Goal: Task Accomplishment & Management: Use online tool/utility

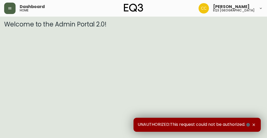
click at [7, 11] on button "button" at bounding box center [9, 8] width 11 height 11
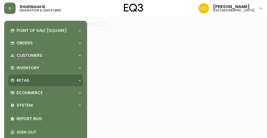
click at [36, 81] on div "Retail" at bounding box center [42, 80] width 65 height 6
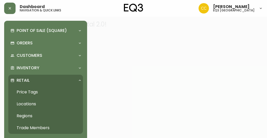
click at [32, 95] on link "Price Tags" at bounding box center [45, 92] width 75 height 12
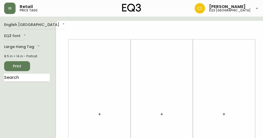
click at [14, 76] on input "text" at bounding box center [27, 78] width 46 height 8
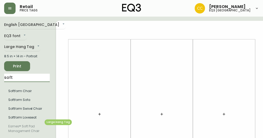
type input "soft"
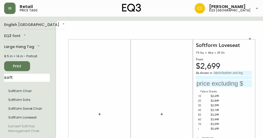
click at [221, 72] on input "text" at bounding box center [232, 73] width 39 height 4
type input "Grade 20 Dreamy Creamy"
click at [221, 83] on input "text" at bounding box center [224, 83] width 56 height 7
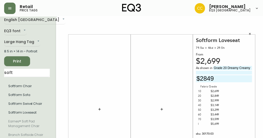
scroll to position [5, 0]
type input "$2849"
click at [12, 64] on span "Print" at bounding box center [17, 61] width 18 height 6
